Goal: Information Seeking & Learning: Learn about a topic

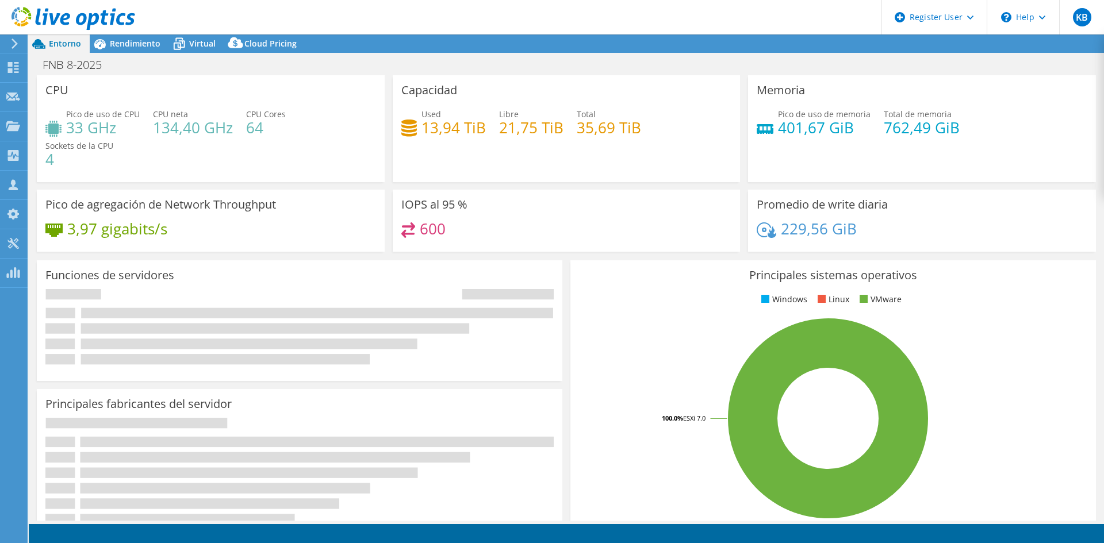
select select "USD"
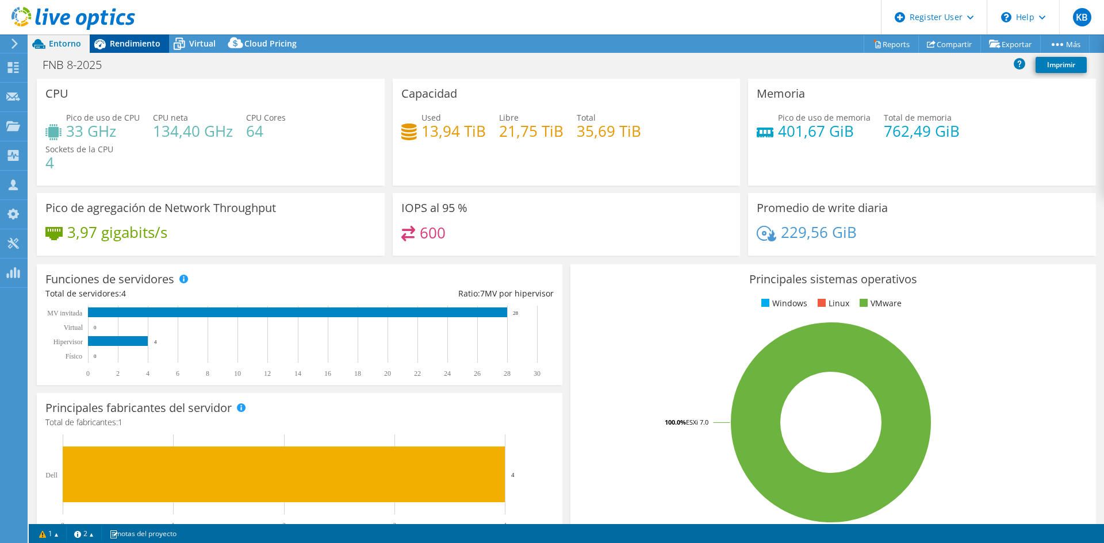
click at [117, 44] on span "Rendimiento" at bounding box center [135, 43] width 51 height 11
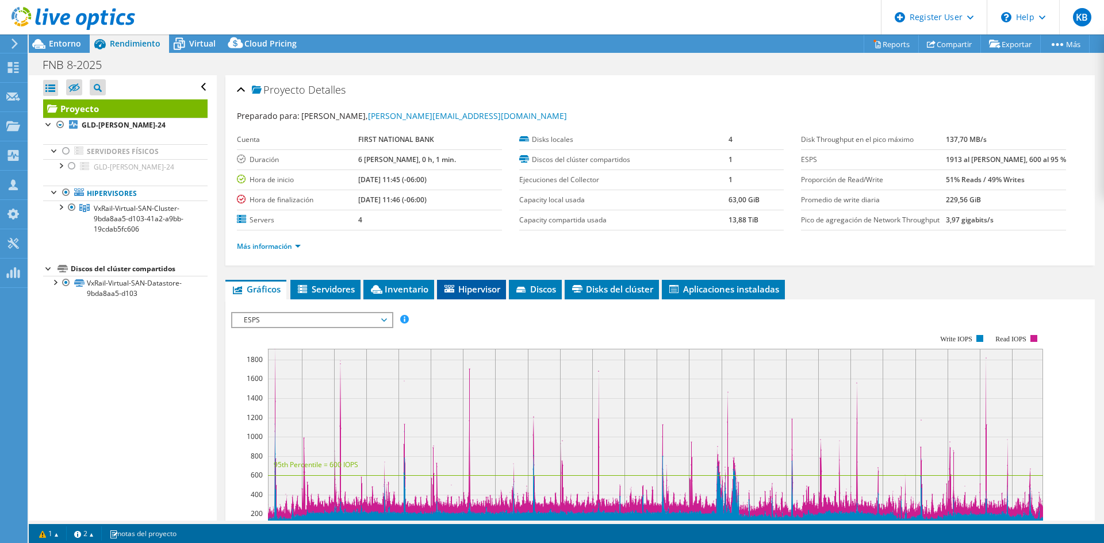
click at [464, 289] on span "Hipervisor" at bounding box center [472, 290] width 58 height 12
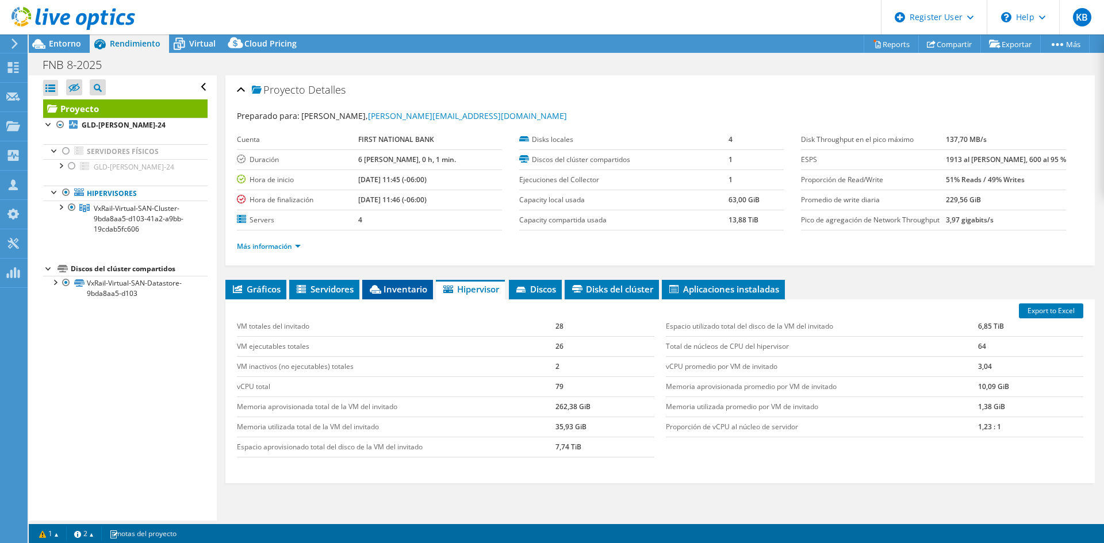
click at [399, 289] on span "Inventario" at bounding box center [397, 290] width 59 height 12
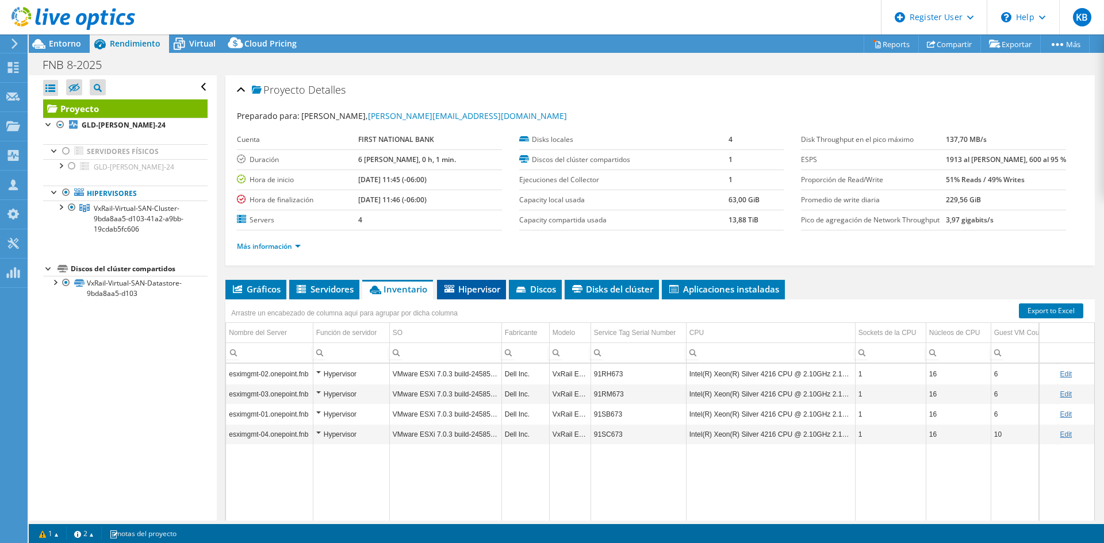
click at [497, 285] on span "Hipervisor" at bounding box center [472, 290] width 58 height 12
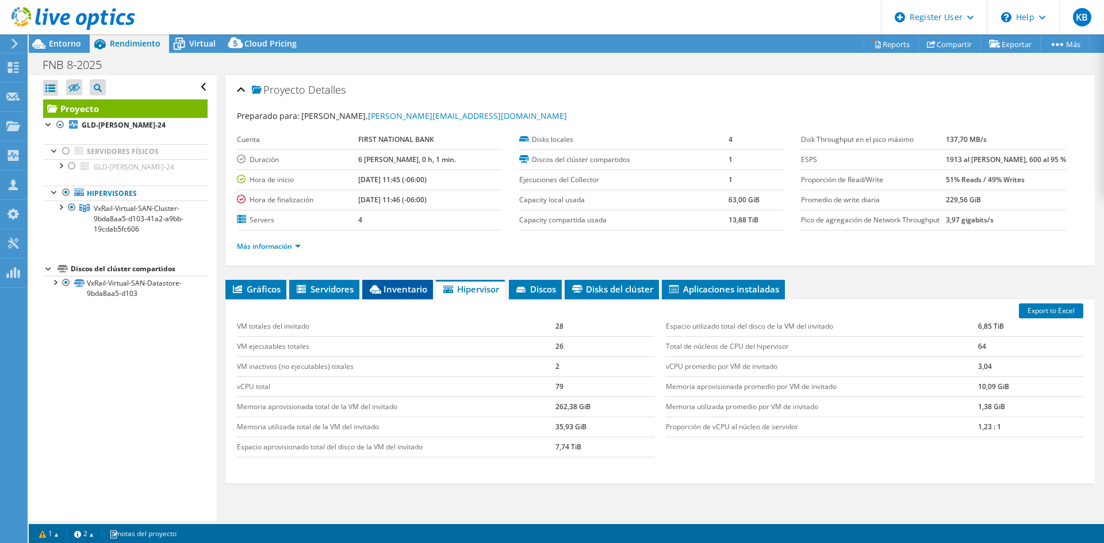
click at [385, 291] on span "Inventario" at bounding box center [397, 290] width 59 height 12
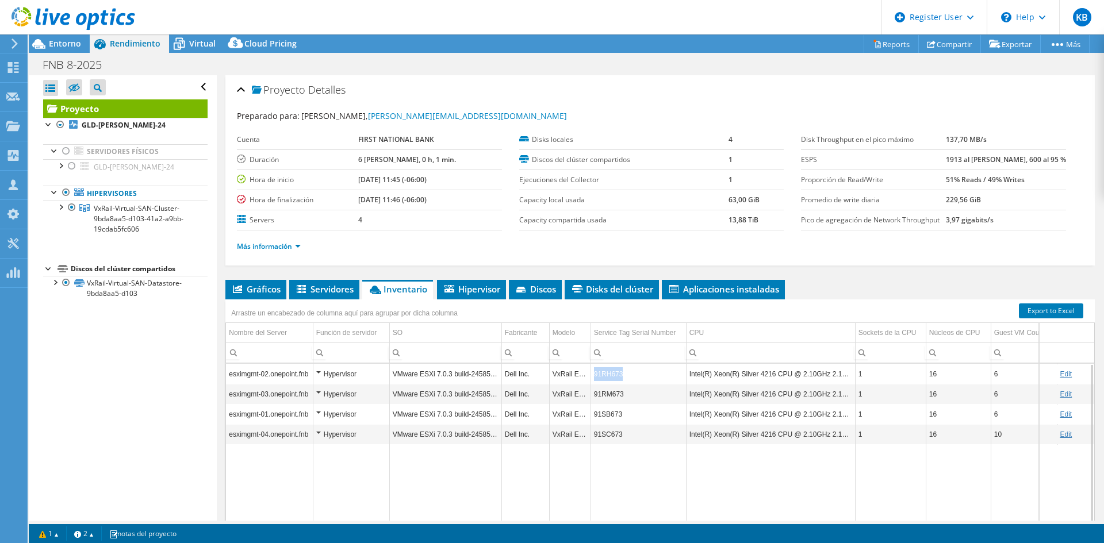
copy tr "91RH673"
drag, startPoint x: 625, startPoint y: 377, endPoint x: 588, endPoint y: 374, distance: 36.9
click at [588, 374] on tr "esximgmt-02.onepoint.fnb Hypervisor VMware ESXi 7.0.3 build-24585291 Dell Inc. …" at bounding box center [691, 374] width 931 height 20
